Goal: Task Accomplishment & Management: Use online tool/utility

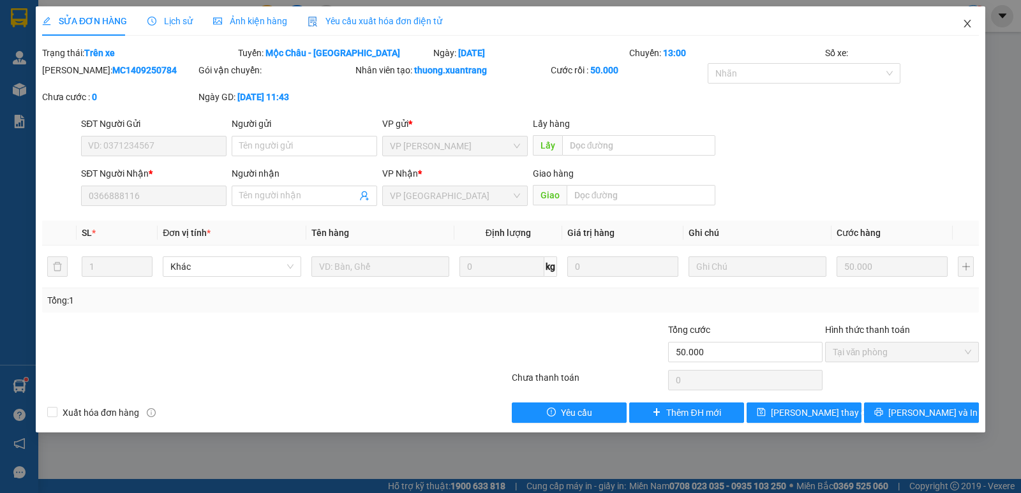
click at [966, 19] on span "Close" at bounding box center [968, 24] width 36 height 36
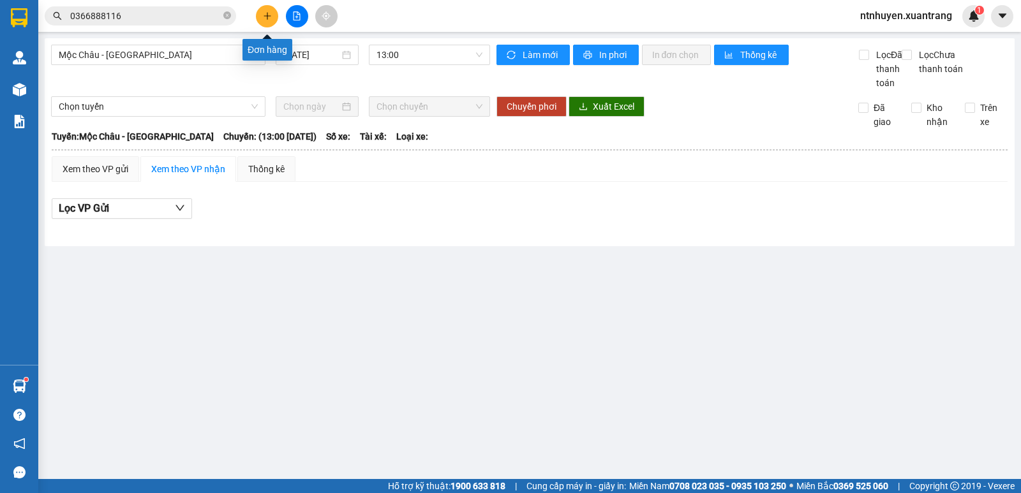
click at [266, 24] on button at bounding box center [267, 16] width 22 height 22
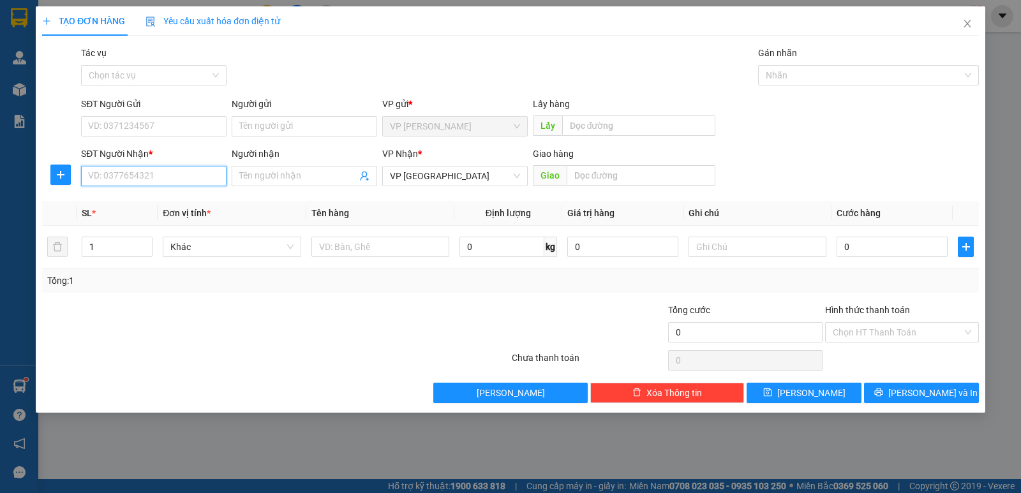
click at [196, 177] on input "SĐT Người Nhận *" at bounding box center [154, 176] width 146 height 20
paste input "0974373736"
type input "0974373736"
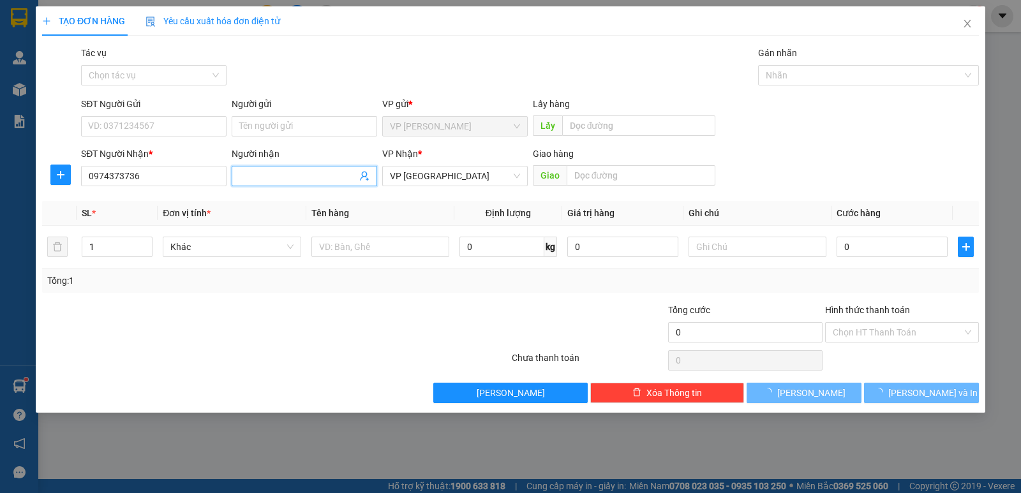
click at [283, 177] on input "Người nhận" at bounding box center [297, 176] width 117 height 14
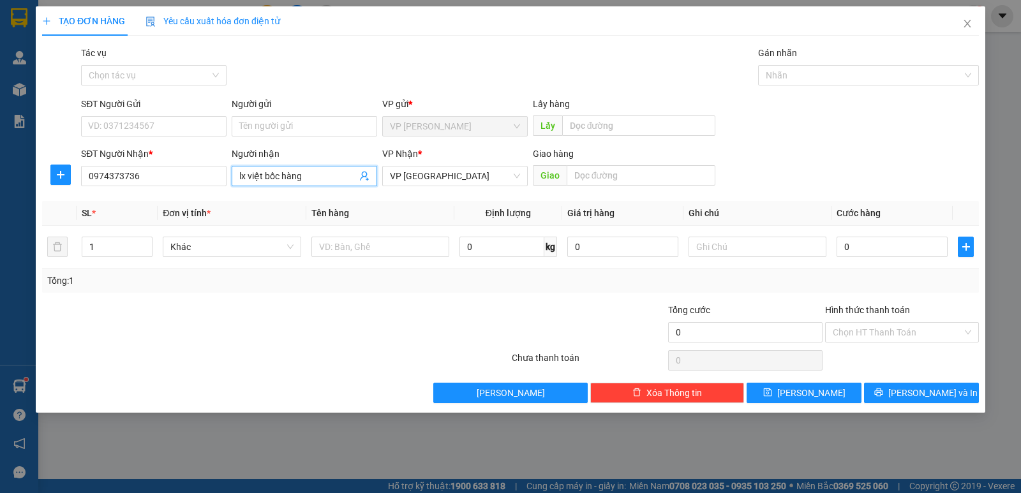
type input "lx việt bốc hàng"
click at [863, 245] on input "0" at bounding box center [892, 247] width 111 height 20
type input "8"
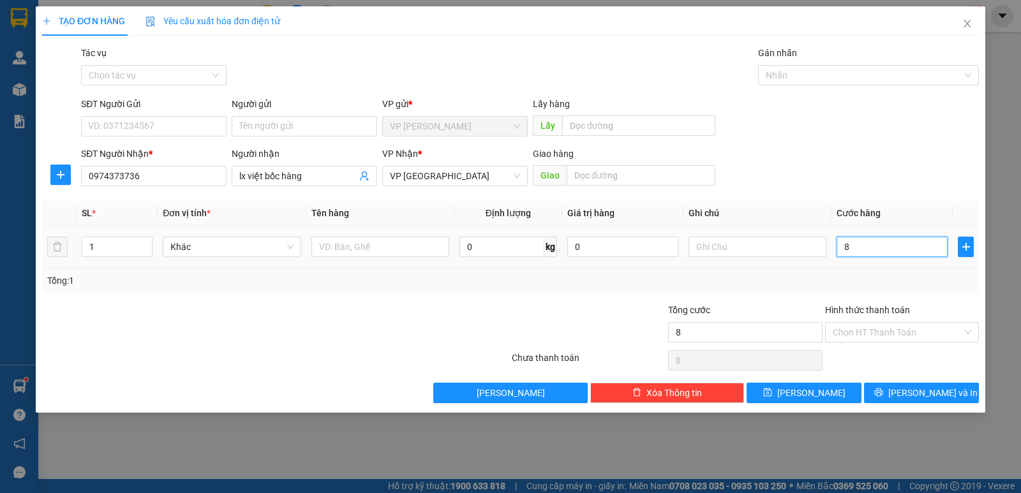
type input "80"
type input "800"
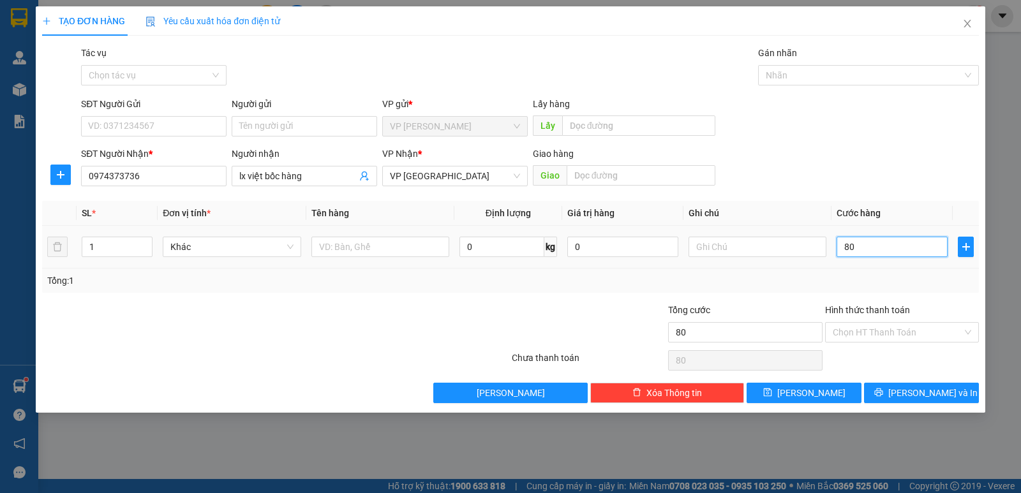
type input "800"
type input "8.000"
type input "80.000"
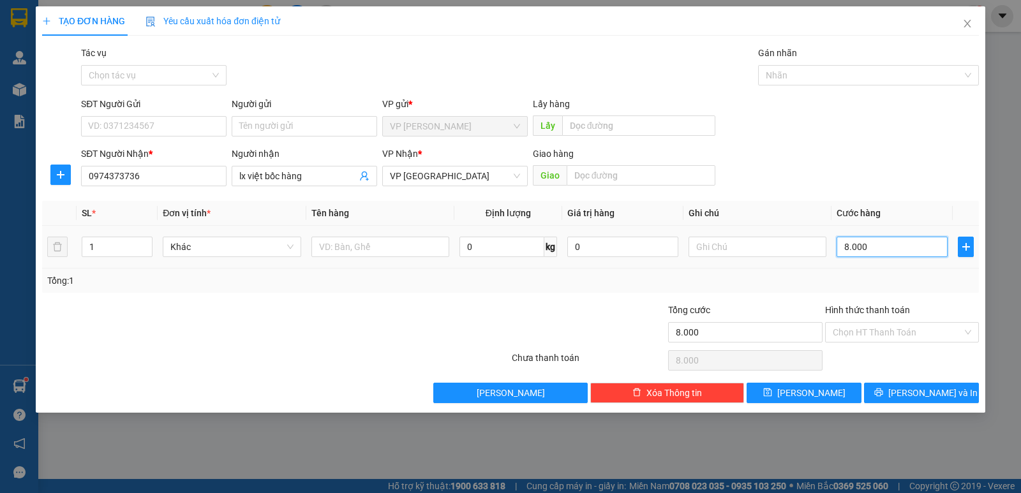
type input "80.000"
click at [806, 290] on div "Tổng: 1" at bounding box center [510, 281] width 937 height 24
click at [806, 393] on span "[PERSON_NAME]" at bounding box center [812, 393] width 68 height 14
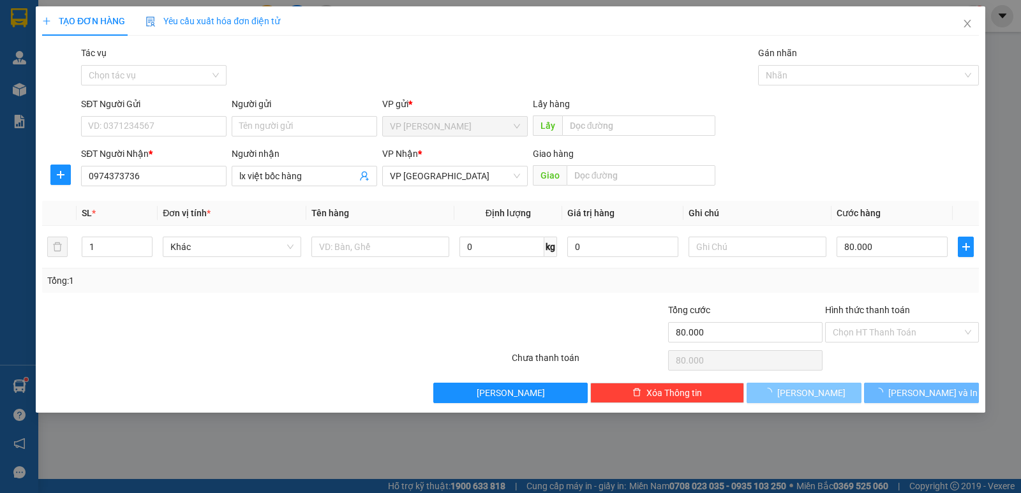
type input "0"
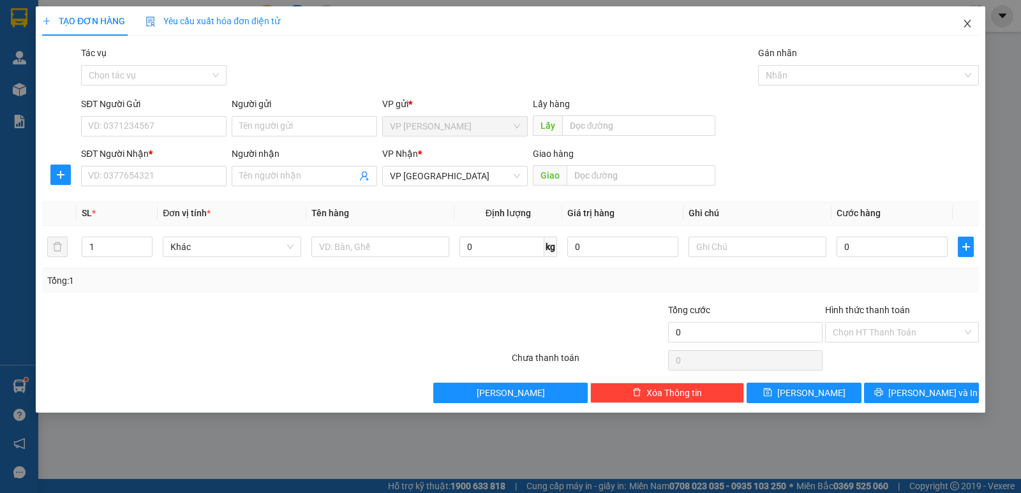
click at [970, 21] on icon "close" at bounding box center [967, 24] width 7 height 8
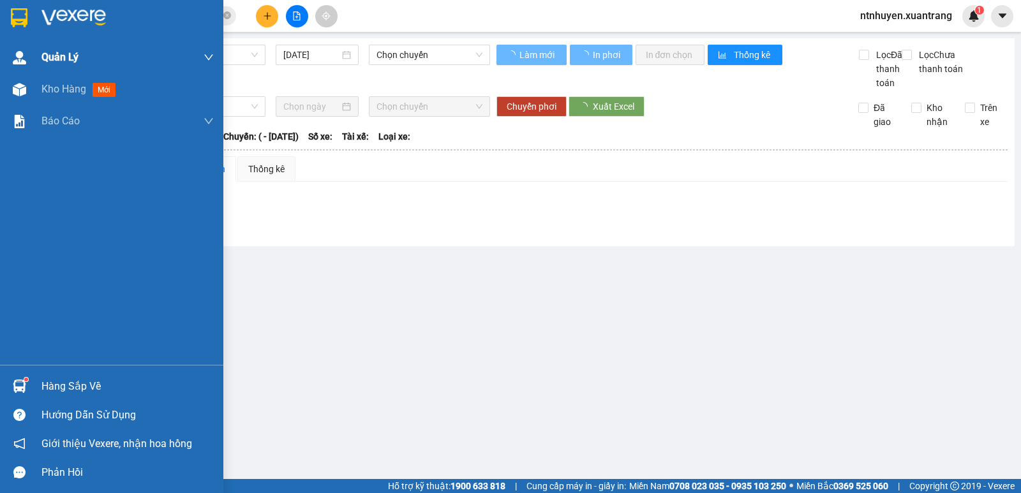
click at [96, 13] on img at bounding box center [73, 17] width 64 height 19
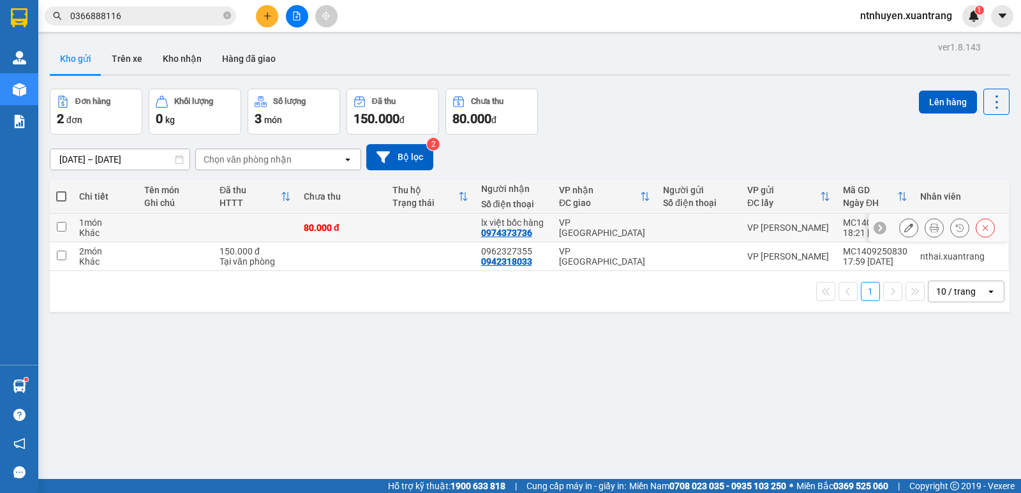
click at [65, 228] on input "checkbox" at bounding box center [62, 227] width 10 height 10
checkbox input "true"
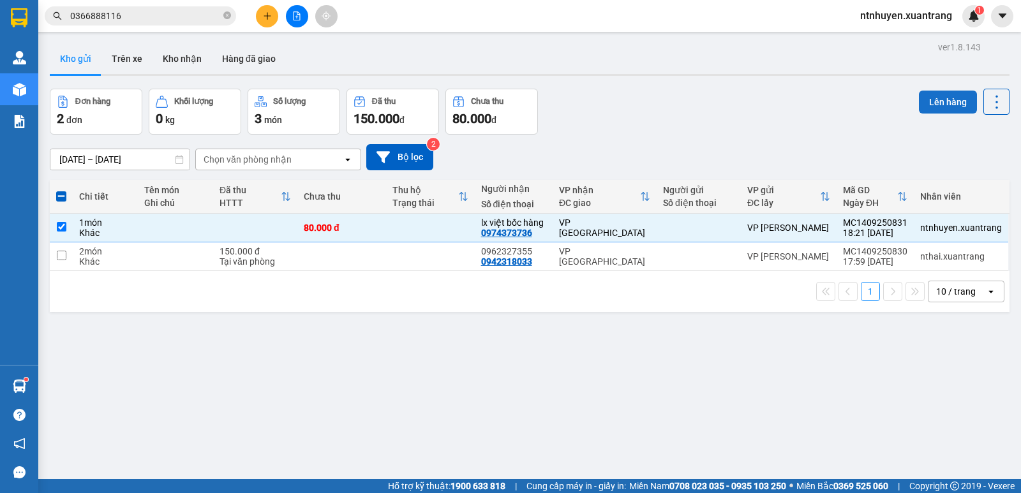
click at [925, 103] on button "Lên hàng" at bounding box center [948, 102] width 58 height 23
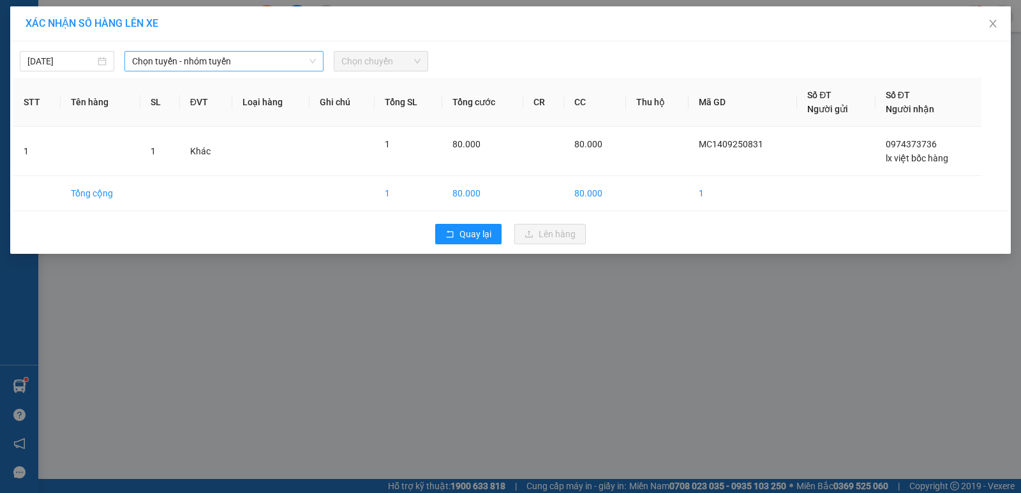
click at [165, 62] on span "Chọn tuyến - nhóm tuyến" at bounding box center [224, 61] width 184 height 19
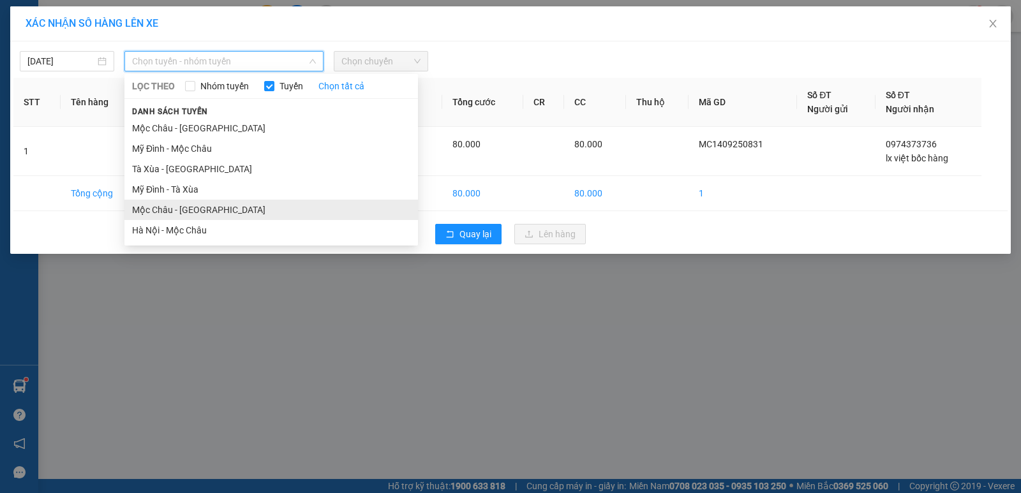
click at [176, 207] on li "Mộc Châu - [GEOGRAPHIC_DATA]" at bounding box center [271, 210] width 294 height 20
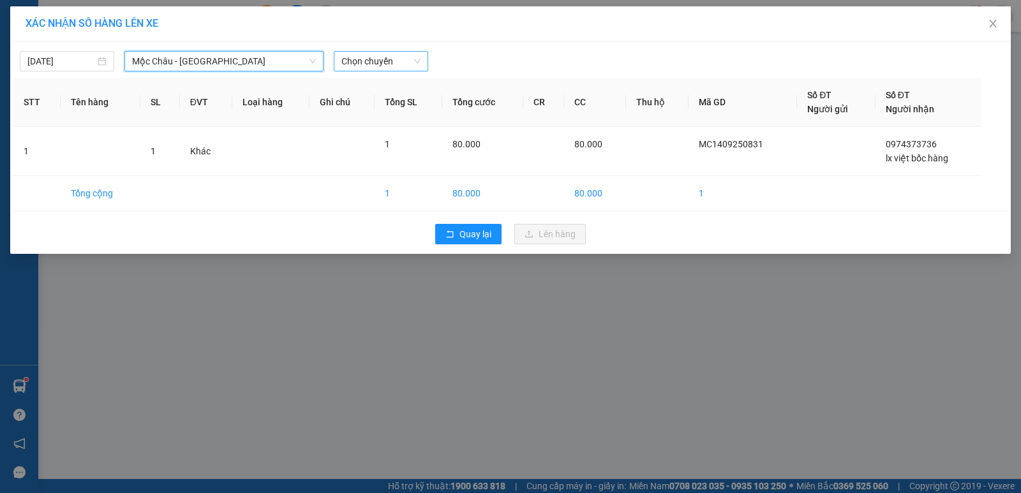
click at [364, 60] on span "Chọn chuyến" at bounding box center [381, 61] width 79 height 19
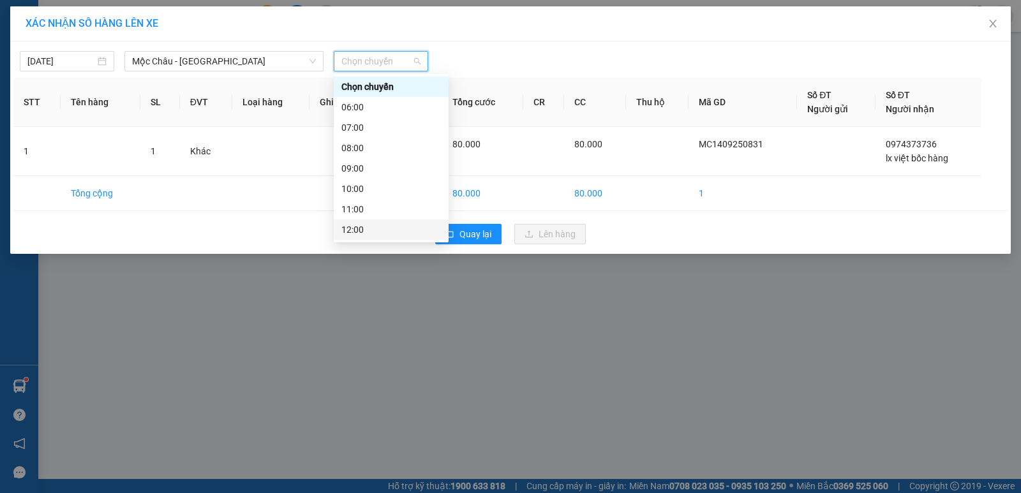
scroll to position [64, 0]
click at [364, 227] on div "14:00" at bounding box center [392, 227] width 100 height 14
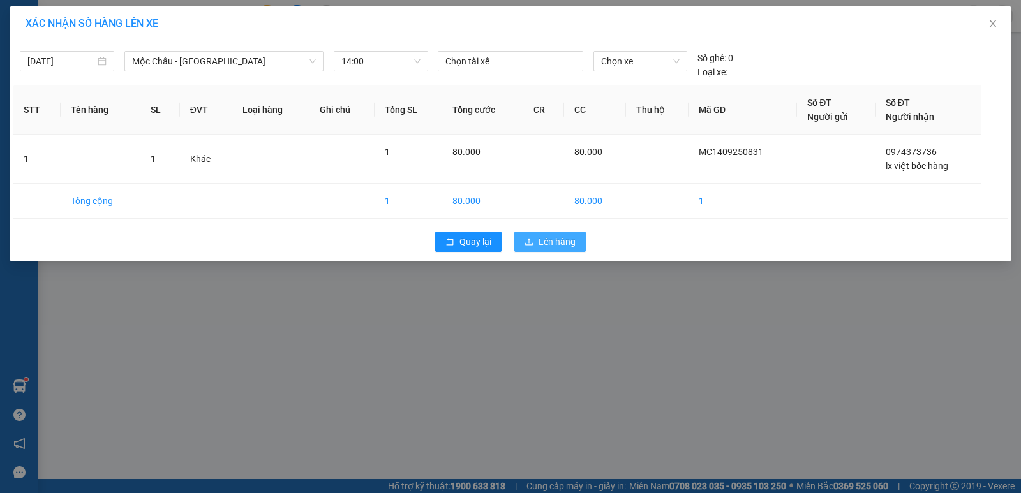
click at [548, 246] on span "Lên hàng" at bounding box center [557, 242] width 37 height 14
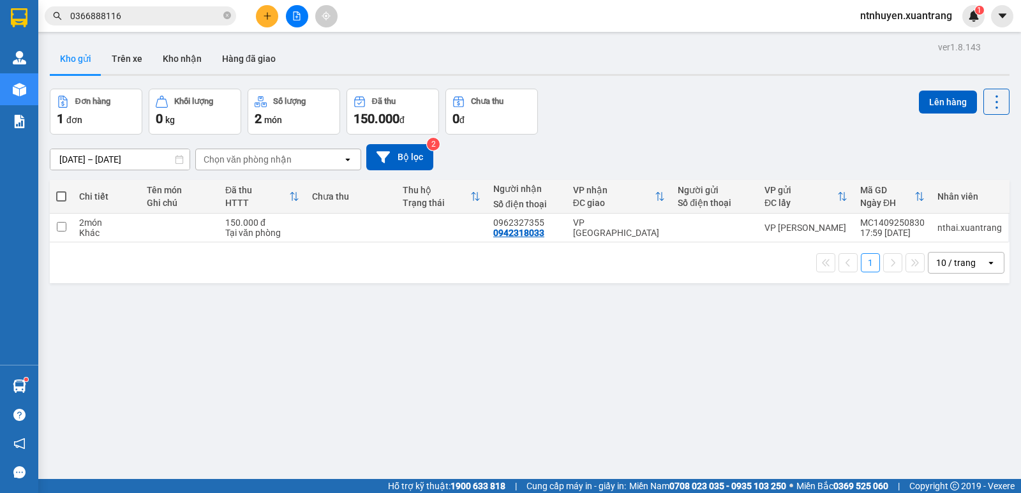
click at [912, 16] on span "ntnhuyen.xuantrang" at bounding box center [906, 16] width 112 height 16
click at [898, 36] on span "Đăng xuất" at bounding box center [912, 40] width 86 height 14
